Goal: Information Seeking & Learning: Learn about a topic

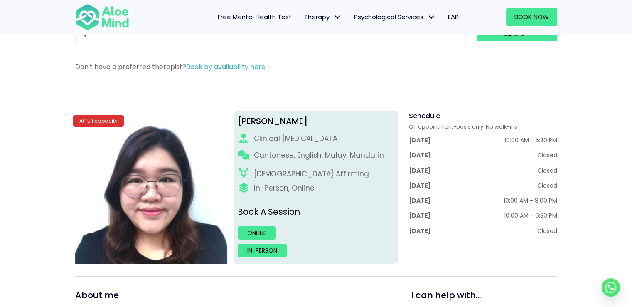
click at [1, 11] on div "Free Mental Health Test Therapy Individual therapy Teen Therapy Child Therapy C…" at bounding box center [316, 17] width 632 height 36
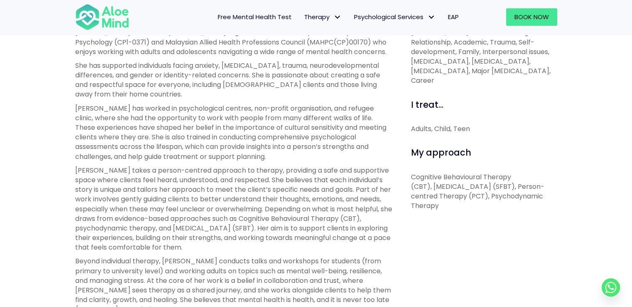
scroll to position [416, 0]
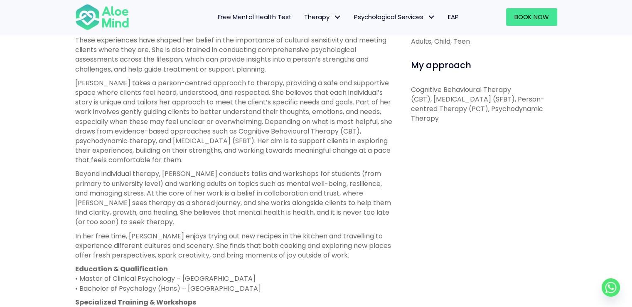
drag, startPoint x: 404, startPoint y: 87, endPoint x: 496, endPoint y: 120, distance: 98.4
click at [501, 119] on div "I can help with... Depression, Anxiety, Stress, Panic, Anger, Relationship, Aca…" at bounding box center [481, 214] width 165 height 599
copy p "Cognitive Behavioural Therapy (CBT), Solution-Focused Brief Therapy (SFBT), Per…"
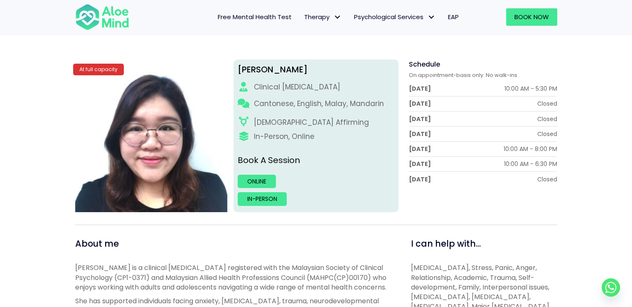
scroll to position [208, 0]
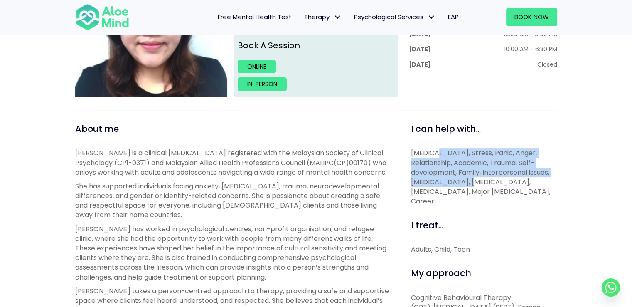
drag, startPoint x: 437, startPoint y: 158, endPoint x: 454, endPoint y: 191, distance: 37.4
click at [449, 182] on p "Depression, Anxiety, Stress, Panic, Anger, Relationship, Academic, Trauma, Self…" at bounding box center [484, 177] width 146 height 58
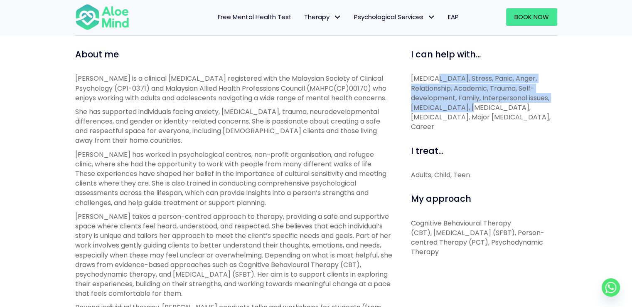
scroll to position [291, 0]
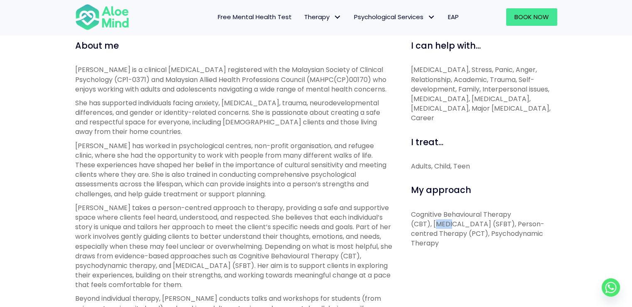
drag, startPoint x: 449, startPoint y: 228, endPoint x: 451, endPoint y: 235, distance: 7.4
click at [450, 229] on p "Cognitive Behavioural Therapy (CBT), Solution-Focused Brief Therapy (SFBT), Per…" at bounding box center [484, 229] width 146 height 39
click at [464, 240] on p "Cognitive Behavioural Therapy (CBT), Solution-Focused Brief Therapy (SFBT), Per…" at bounding box center [484, 229] width 146 height 39
drag, startPoint x: 451, startPoint y: 238, endPoint x: 481, endPoint y: 247, distance: 31.3
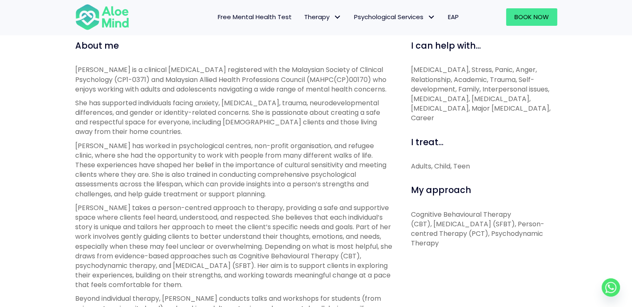
click at [476, 241] on p "Cognitive Behavioural Therapy (CBT), Solution-Focused Brief Therapy (SFBT), Per…" at bounding box center [484, 229] width 146 height 39
click at [429, 226] on p "Cognitive Behavioural Therapy (CBT), Solution-Focused Brief Therapy (SFBT), Per…" at bounding box center [484, 229] width 146 height 39
click at [455, 235] on p "Cognitive Behavioural Therapy (CBT), Solution-Focused Brief Therapy (SFBT), Per…" at bounding box center [484, 229] width 146 height 39
drag, startPoint x: 437, startPoint y: 235, endPoint x: 518, endPoint y: 233, distance: 81.1
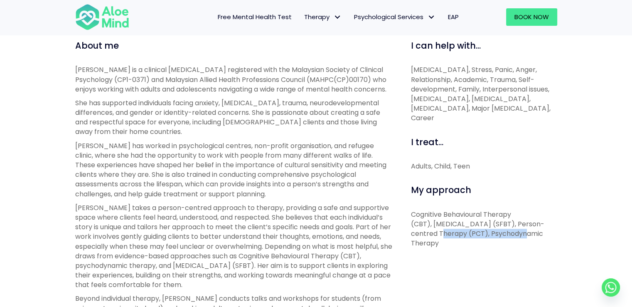
click at [518, 233] on p "Cognitive Behavioural Therapy (CBT), Solution-Focused Brief Therapy (SFBT), Per…" at bounding box center [484, 229] width 146 height 39
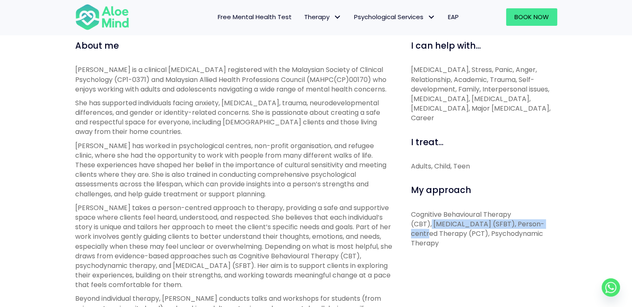
drag, startPoint x: 432, startPoint y: 223, endPoint x: 424, endPoint y: 232, distance: 11.5
click at [424, 232] on p "Cognitive Behavioural Therapy (CBT), Solution-Focused Brief Therapy (SFBT), Per…" at bounding box center [484, 229] width 146 height 39
click at [463, 225] on p "Cognitive Behavioural Therapy (CBT), Solution-Focused Brief Therapy (SFBT), Per…" at bounding box center [484, 229] width 146 height 39
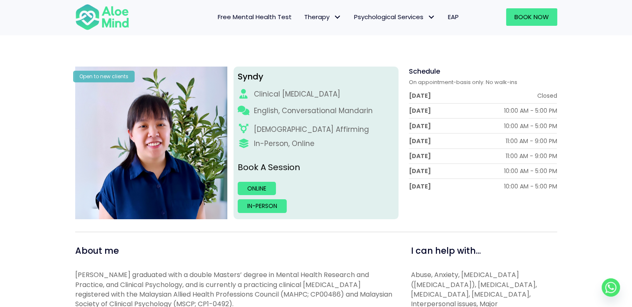
scroll to position [83, 0]
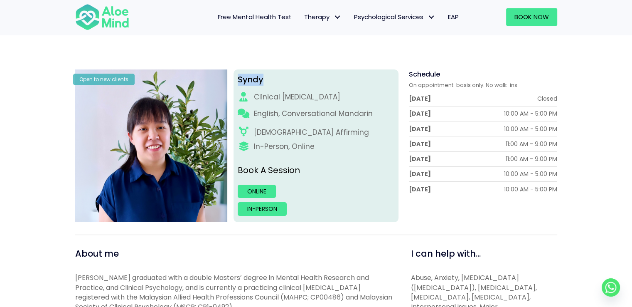
drag, startPoint x: 261, startPoint y: 83, endPoint x: 238, endPoint y: 79, distance: 23.2
click at [238, 79] on div "Syndy" at bounding box center [316, 80] width 157 height 12
copy div "Syndy"
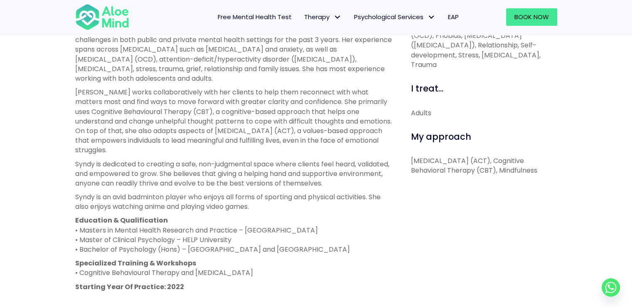
scroll to position [374, 0]
drag, startPoint x: 447, startPoint y: 178, endPoint x: 469, endPoint y: 186, distance: 23.7
click at [469, 186] on div "I can help with... Abuse, Anxiety, Attention Deficit Hyperactivity Disorder (AD…" at bounding box center [481, 190] width 165 height 469
copy p "Acceptance and Commitment Therapy (ACT), Cognitive Behavioral Therapy (CBT), Mi…"
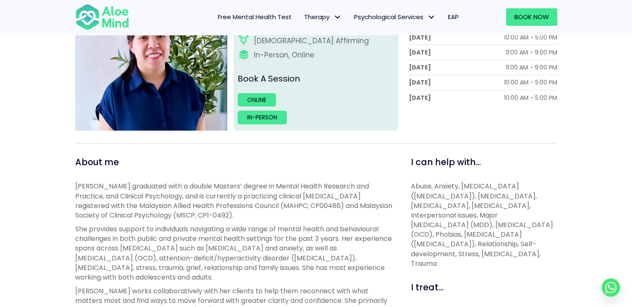
scroll to position [291, 0]
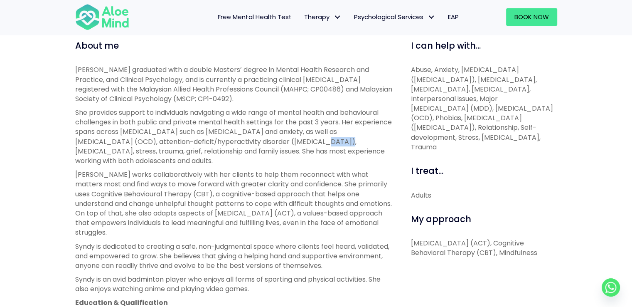
drag, startPoint x: 336, startPoint y: 141, endPoint x: 359, endPoint y: 143, distance: 23.4
click at [359, 143] on p "She provides support to individuals navigating a wide range of mental health an…" at bounding box center [233, 137] width 317 height 58
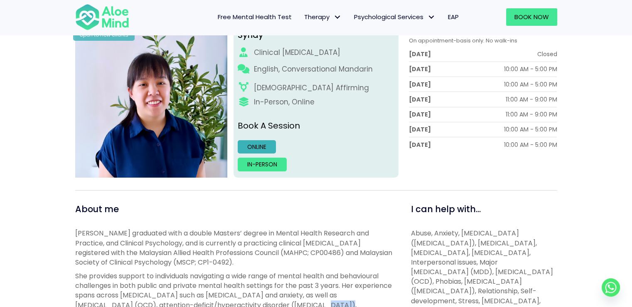
scroll to position [125, 0]
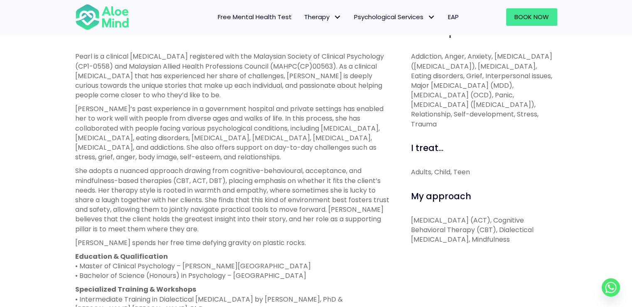
scroll to position [416, 0]
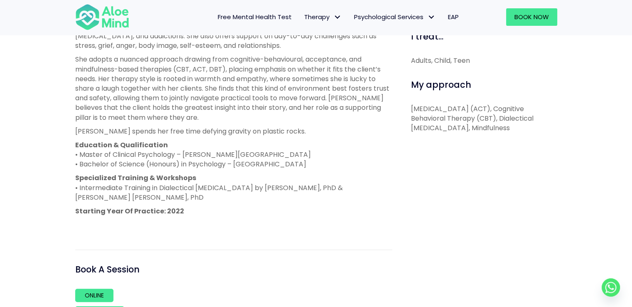
drag, startPoint x: 424, startPoint y: 111, endPoint x: 571, endPoint y: 128, distance: 148.6
click at [571, 128] on div "Pearl Open to new clients Pearl Clinical psychologist English, Malay, Mandarin …" at bounding box center [316, 52] width 632 height 684
copy p "Acceptance and Commitment Therapy (ACT), Cognitive Behavioral Therapy (CBT), Di…"
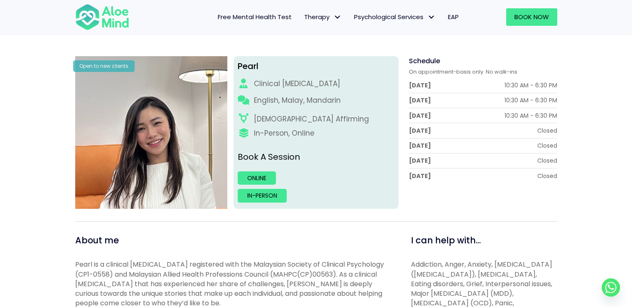
scroll to position [83, 0]
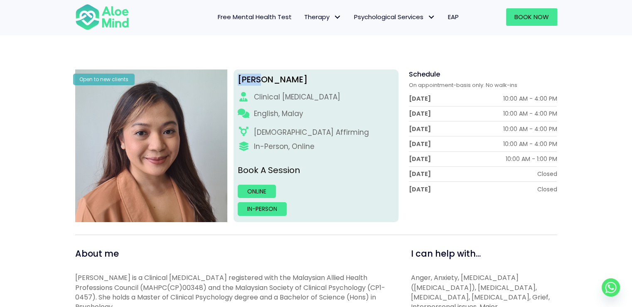
drag, startPoint x: 238, startPoint y: 81, endPoint x: 279, endPoint y: 79, distance: 41.2
click at [279, 79] on div "Hanna Clinical psychologist English, Malay LGBTQ Affirming In-Person, Online Bo…" at bounding box center [316, 145] width 165 height 153
copy div "Hanna"
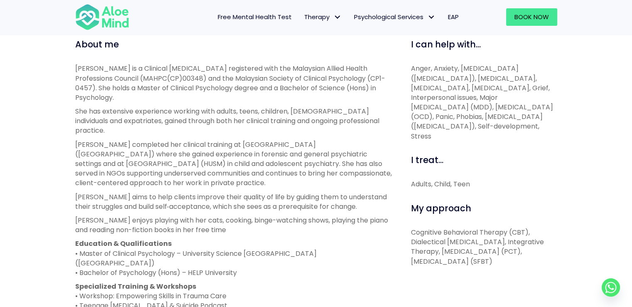
scroll to position [291, 0]
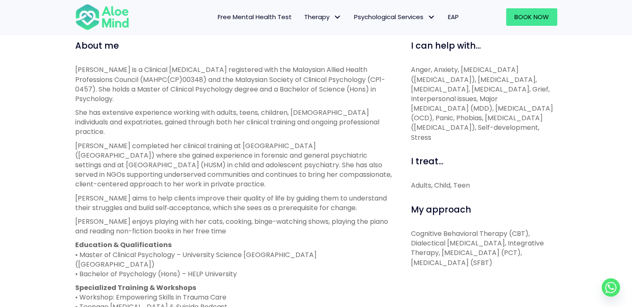
drag, startPoint x: 409, startPoint y: 230, endPoint x: 544, endPoint y: 263, distance: 138.5
click at [544, 263] on div "I can help with... Anger, Anxiety, Attention Deficit Hyperactivity Disorder (AD…" at bounding box center [481, 269] width 165 height 460
copy p "Cognitive Behavioral Therapy (CBT), Dialectical Behavior Therapy, Integrative T…"
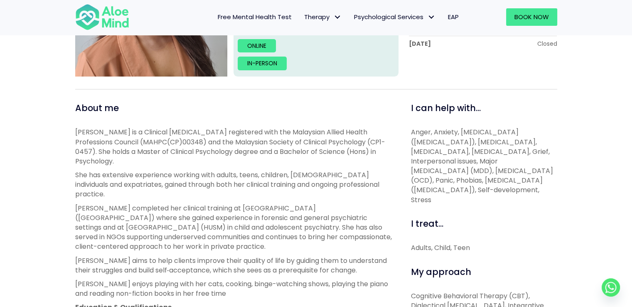
scroll to position [78, 0]
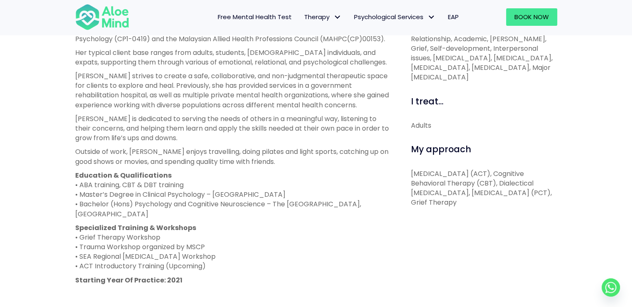
scroll to position [333, 0]
click at [452, 207] on p "[MEDICAL_DATA] (ACT), Cognitive Behavioral Therapy (CBT), Dialectical [MEDICAL_…" at bounding box center [484, 187] width 146 height 39
drag, startPoint x: 511, startPoint y: 201, endPoint x: 559, endPoint y: 212, distance: 49.6
click at [559, 212] on div "I can help with... [MEDICAL_DATA], Stress, Panic, Anger, Relationship, Academic…" at bounding box center [481, 209] width 165 height 422
click at [0, 141] on div "[PERSON_NAME] Open to new clients [PERSON_NAME] Clinical [MEDICAL_DATA] English…" at bounding box center [316, 127] width 632 height 669
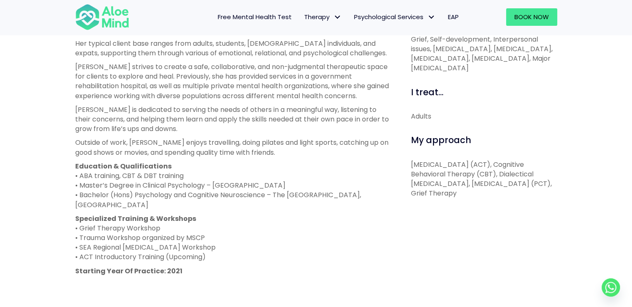
scroll to position [344, 0]
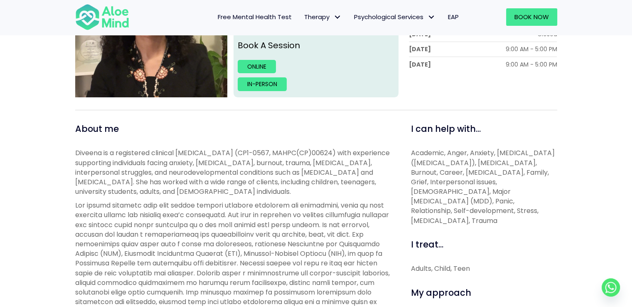
scroll to position [208, 0]
click at [453, 175] on span "Academic, Anger, Anxiety, Attention Deficit Hyperactivity Disorder (ADHD), Bipo…" at bounding box center [483, 186] width 144 height 77
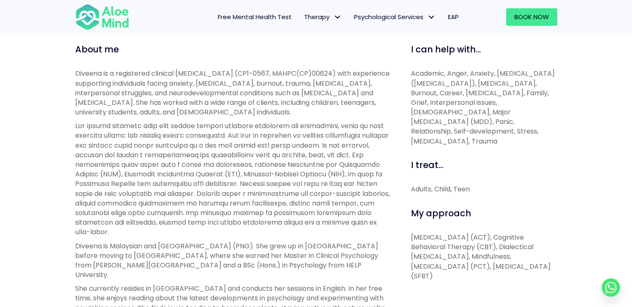
scroll to position [291, 0]
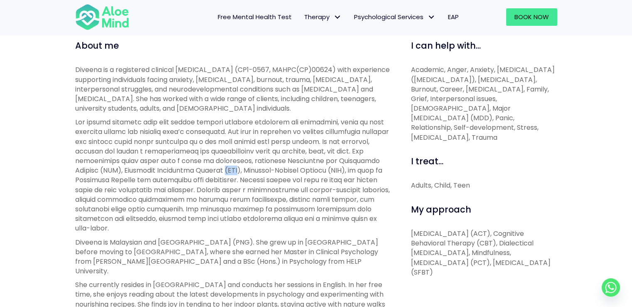
drag, startPoint x: 279, startPoint y: 168, endPoint x: 288, endPoint y: 168, distance: 8.3
click at [288, 168] on p at bounding box center [233, 175] width 317 height 116
drag, startPoint x: 185, startPoint y: 160, endPoint x: 191, endPoint y: 161, distance: 6.2
click at [191, 161] on p at bounding box center [233, 175] width 317 height 116
drag, startPoint x: 101, startPoint y: 168, endPoint x: 112, endPoint y: 169, distance: 10.8
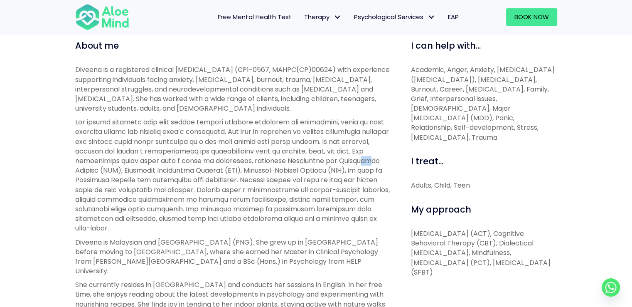
click at [112, 169] on p at bounding box center [233, 175] width 317 height 116
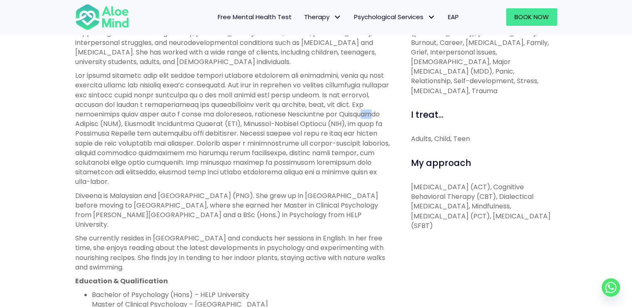
scroll to position [333, 0]
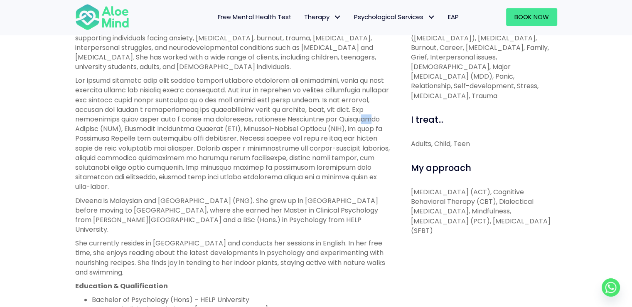
drag, startPoint x: 430, startPoint y: 190, endPoint x: 530, endPoint y: 222, distance: 105.1
click at [530, 222] on div "I can help with... Academic, Anger, Anxiety, Attention Deficit Hyperactivity Di…" at bounding box center [481, 283] width 165 height 570
copy p "Acceptance and Commitment Therapy (ACT), Cognitive Behavioral Therapy (CBT), Di…"
click at [0, 183] on div "Diveena Open to new clients Diveena Clinical psychologist English LGBTQ Affirmi…" at bounding box center [316, 202] width 632 height 818
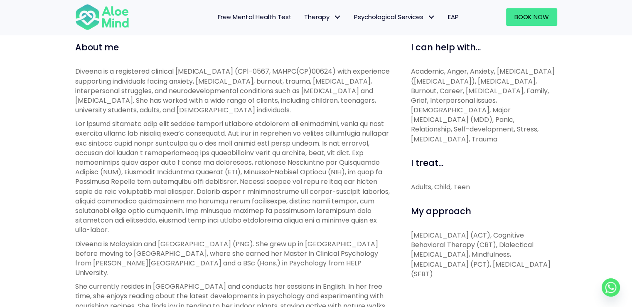
scroll to position [291, 0]
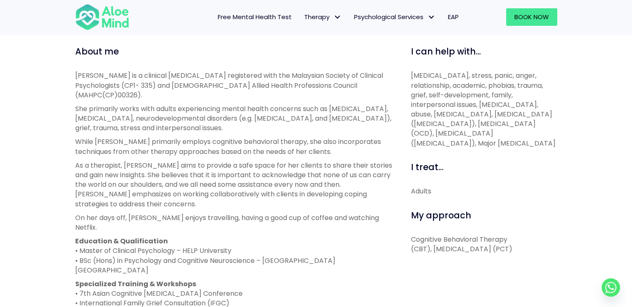
scroll to position [291, 0]
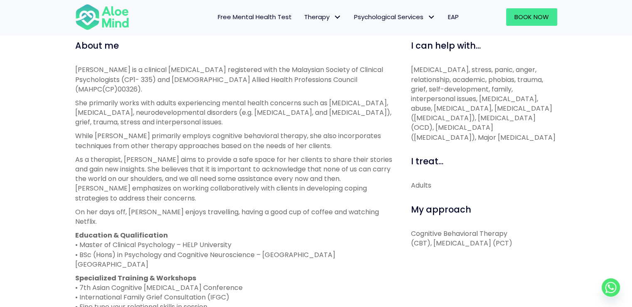
click at [189, 107] on p "She primarily works with adults experiencing mental health concerns such as [ME…" at bounding box center [233, 112] width 317 height 29
drag, startPoint x: 410, startPoint y: 241, endPoint x: 548, endPoint y: 252, distance: 138.8
click at [548, 252] on div "I can help with... [MEDICAL_DATA], stress, panic, anger, relationship, academic…" at bounding box center [481, 250] width 165 height 422
copy p "Cognitive Behavioral Therapy (CBT), [MEDICAL_DATA] (PCT)"
drag, startPoint x: 0, startPoint y: 133, endPoint x: 74, endPoint y: 57, distance: 105.8
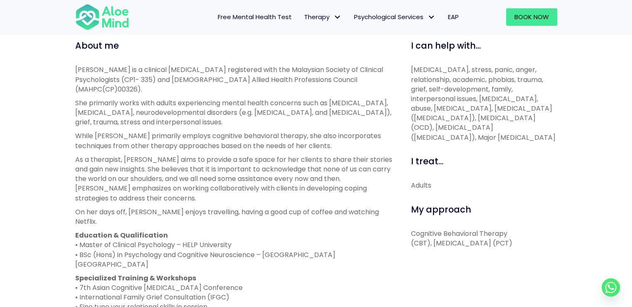
click at [0, 133] on div "[PERSON_NAME] Open to new clients [PERSON_NAME] Clinical [MEDICAL_DATA] English…" at bounding box center [316, 169] width 632 height 669
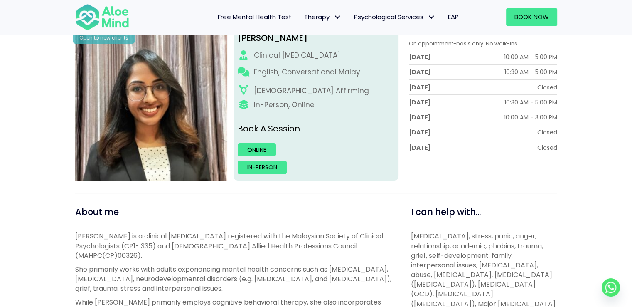
scroll to position [0, 0]
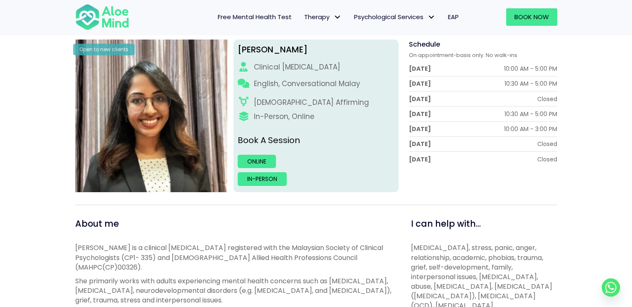
scroll to position [125, 0]
